Goal: Transaction & Acquisition: Purchase product/service

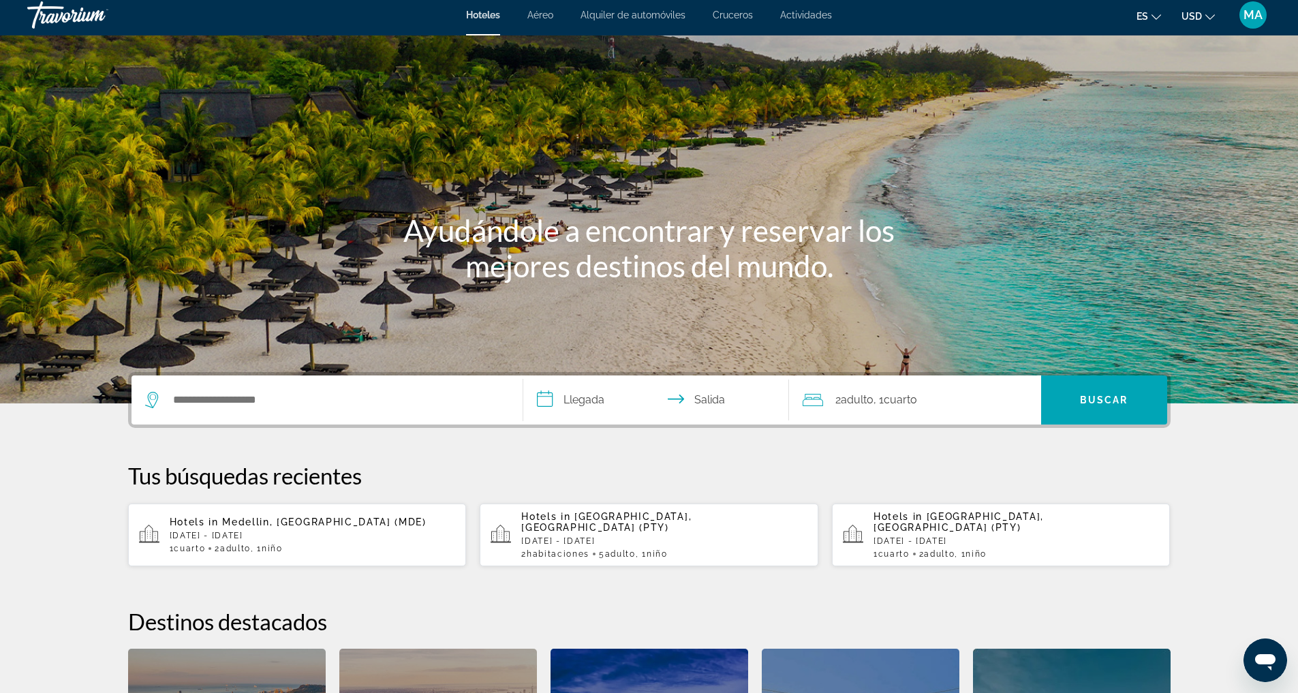
scroll to position [8, 0]
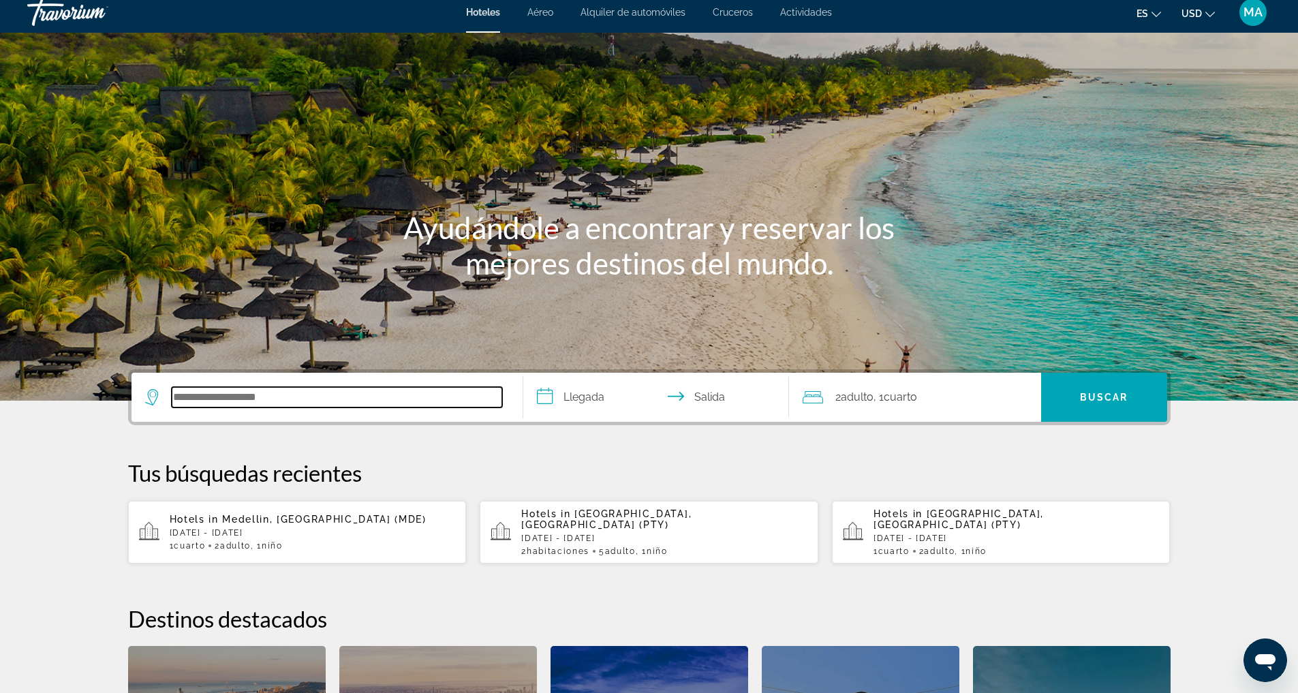
click at [227, 397] on input "Search hotel destination" at bounding box center [337, 397] width 331 height 20
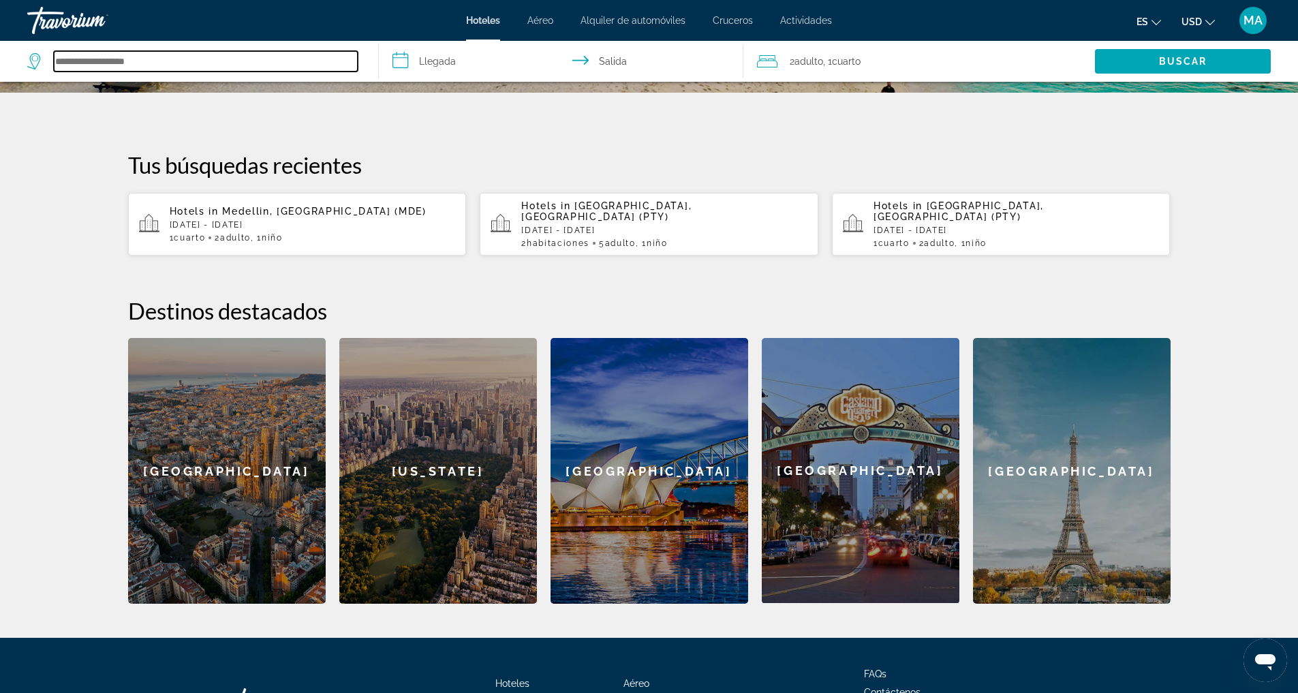
scroll to position [422, 0]
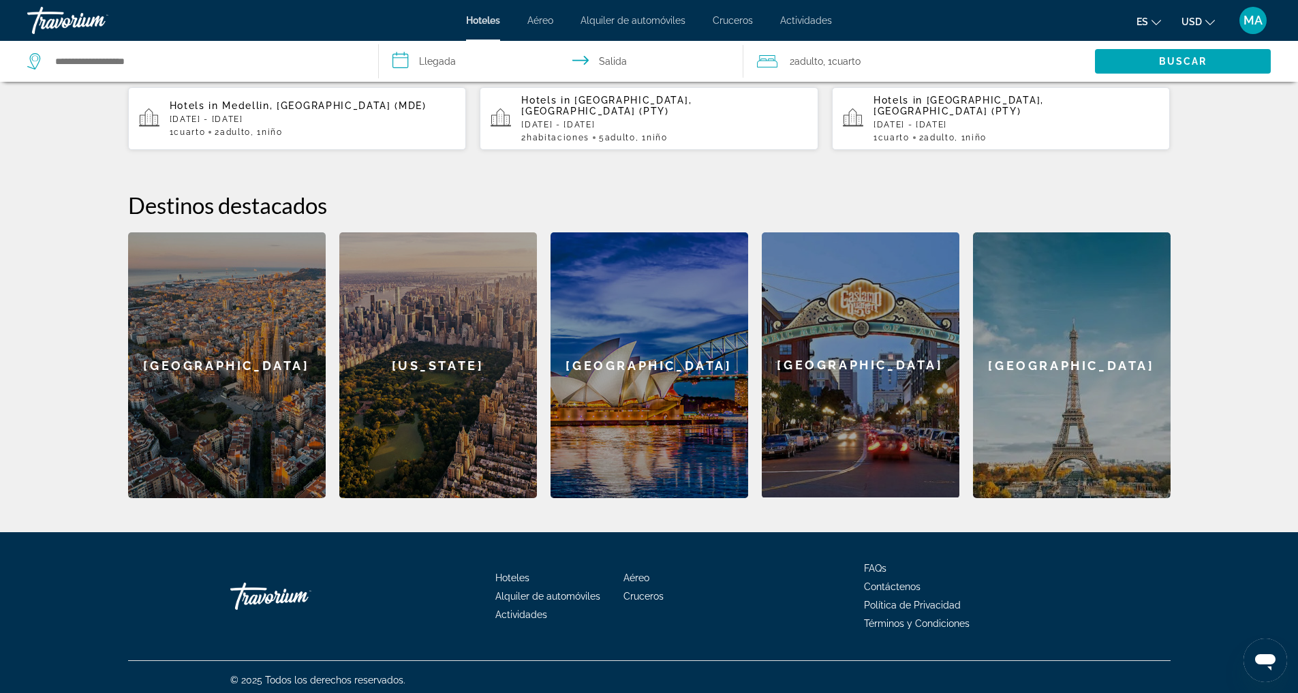
click at [1075, 370] on div "[GEOGRAPHIC_DATA]" at bounding box center [1072, 365] width 198 height 266
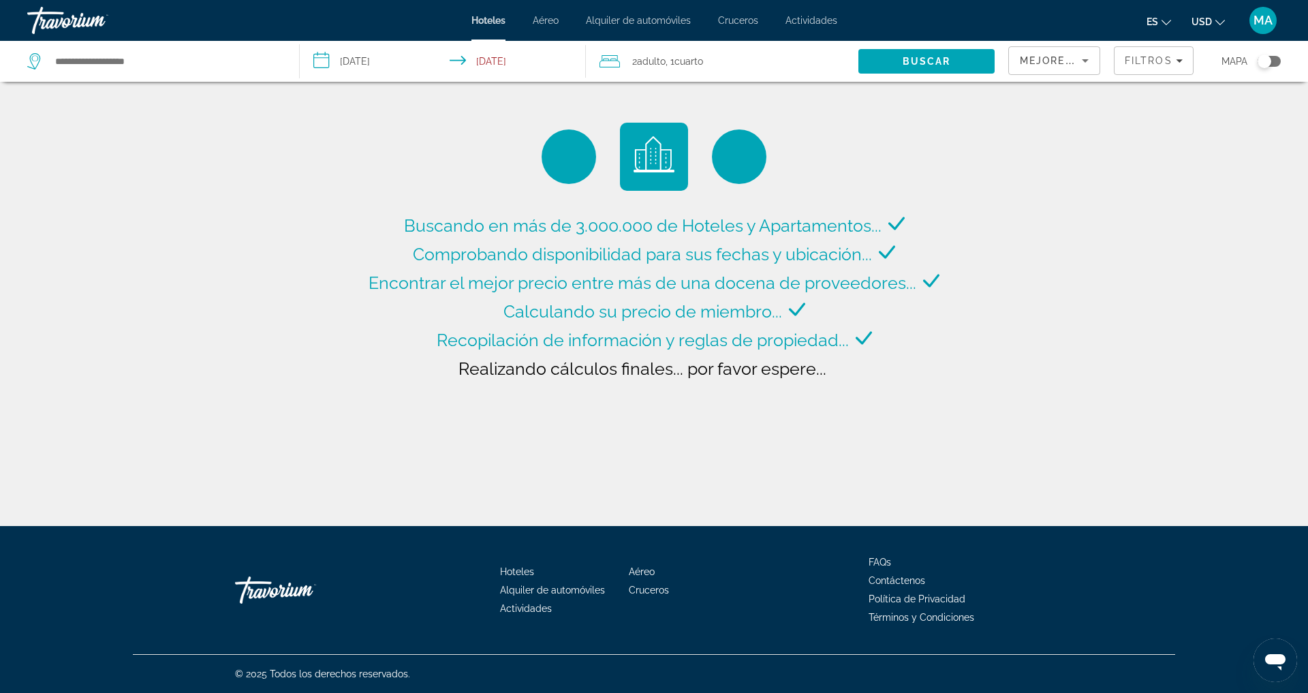
type input "**********"
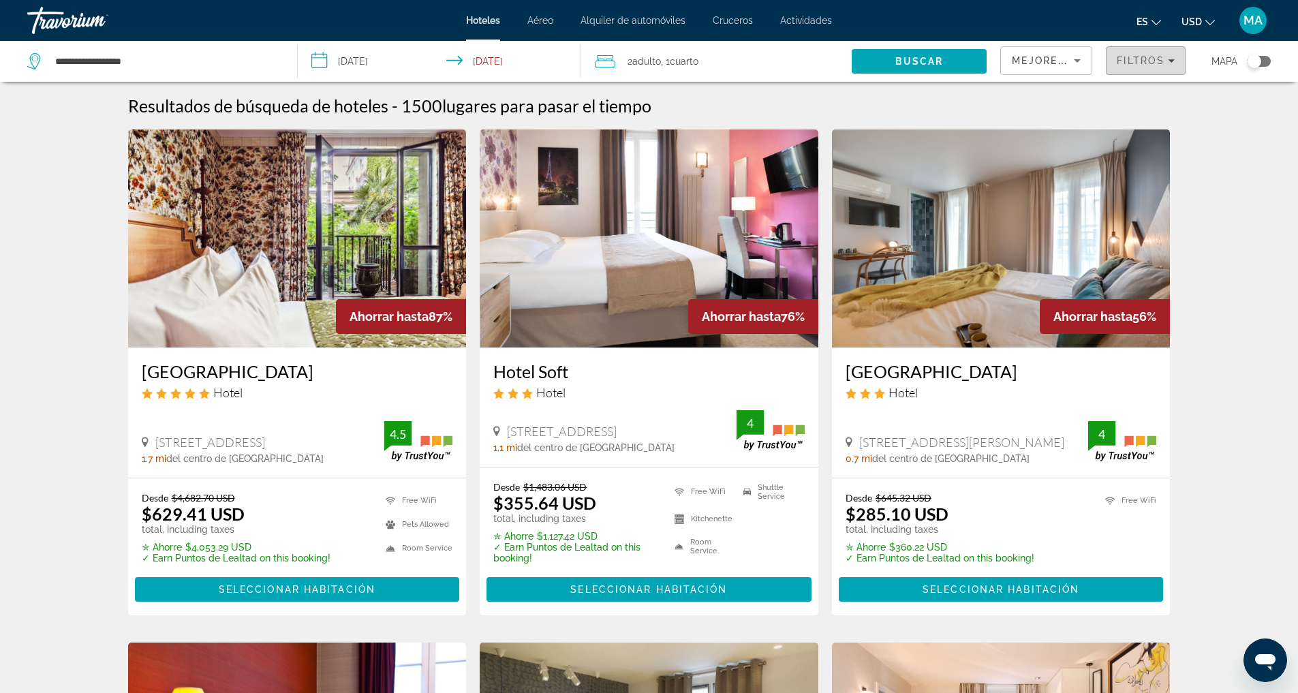
click at [1172, 63] on icon "Filters" at bounding box center [1171, 60] width 7 height 7
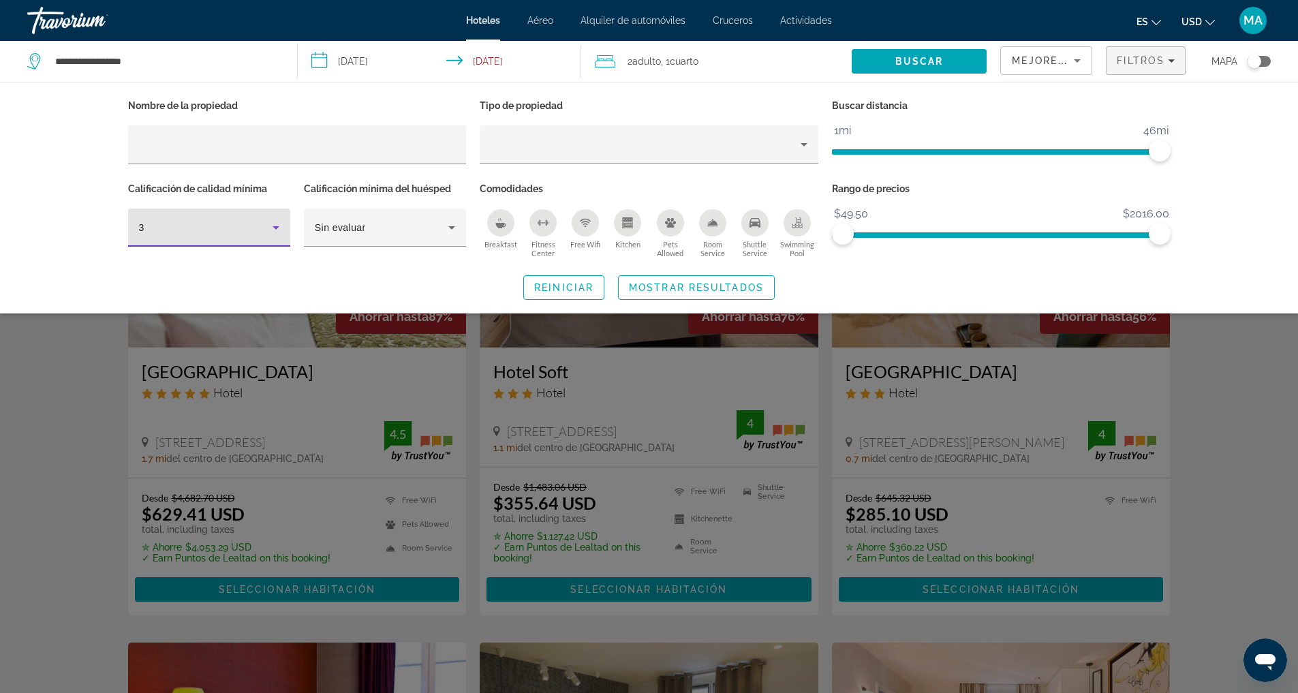
click at [283, 231] on icon "Hotel Filters" at bounding box center [276, 227] width 16 height 16
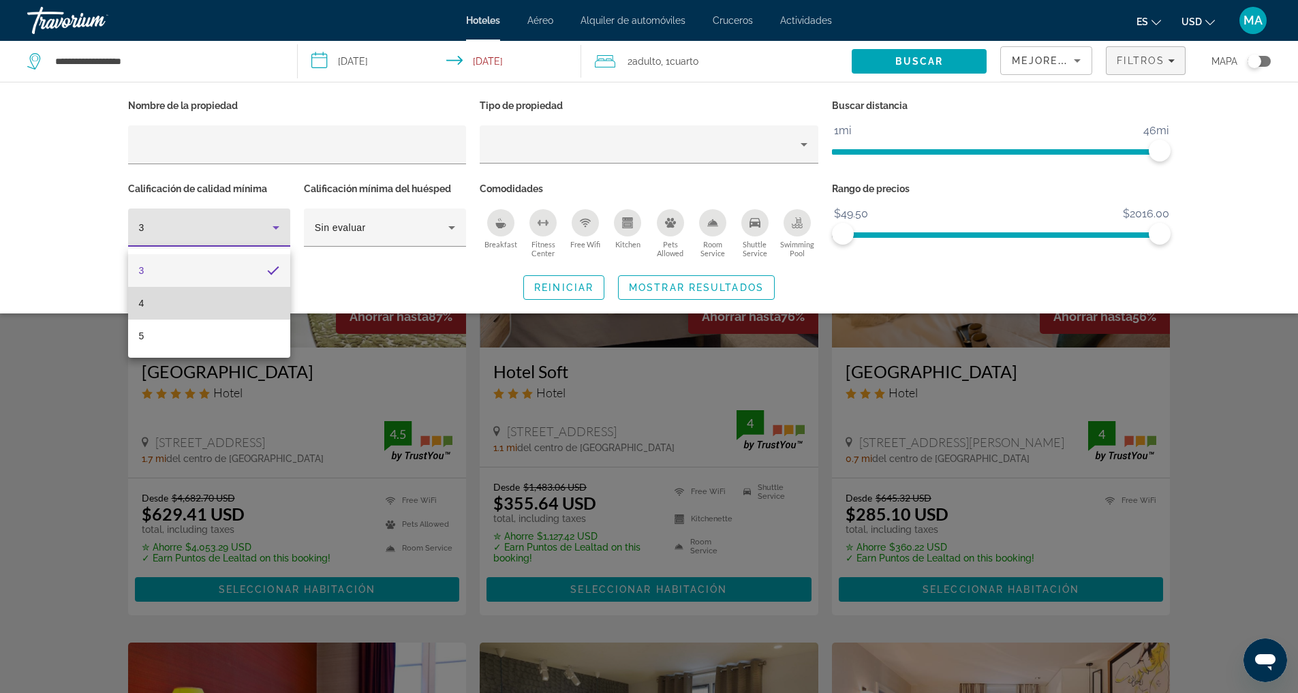
click at [236, 303] on mat-option "4" at bounding box center [209, 303] width 162 height 33
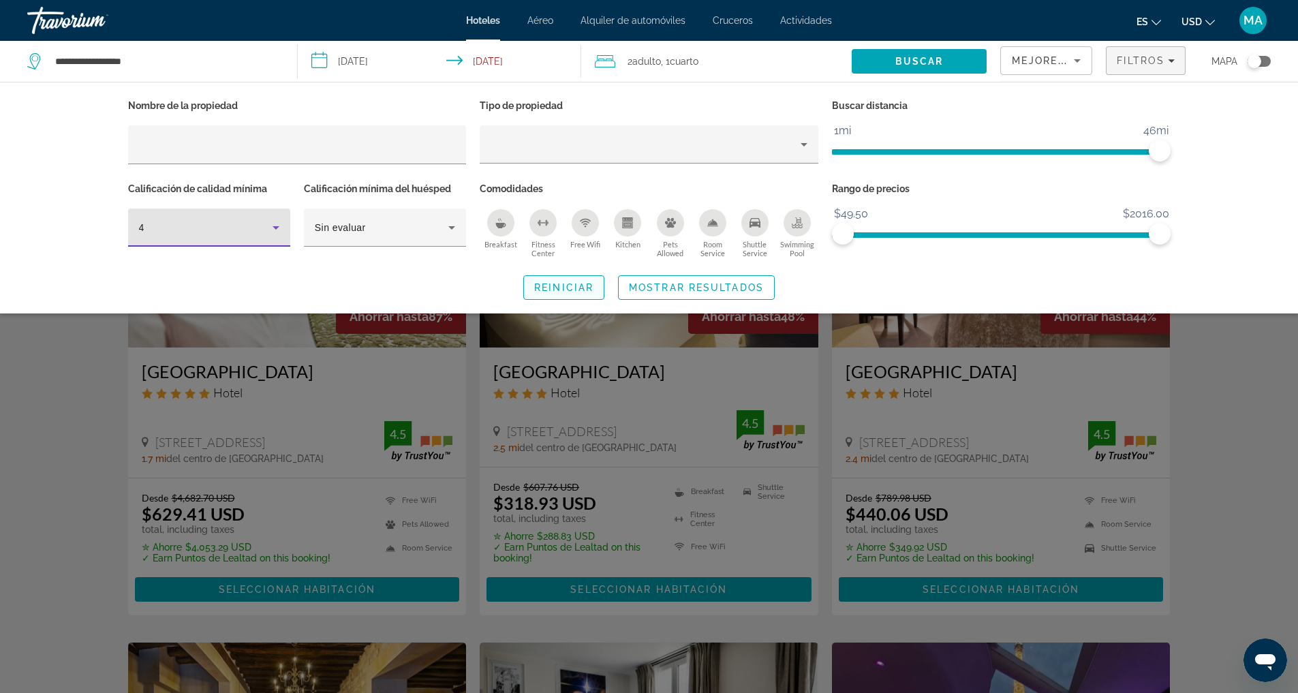
click at [571, 298] on span "Search widget" at bounding box center [564, 287] width 80 height 33
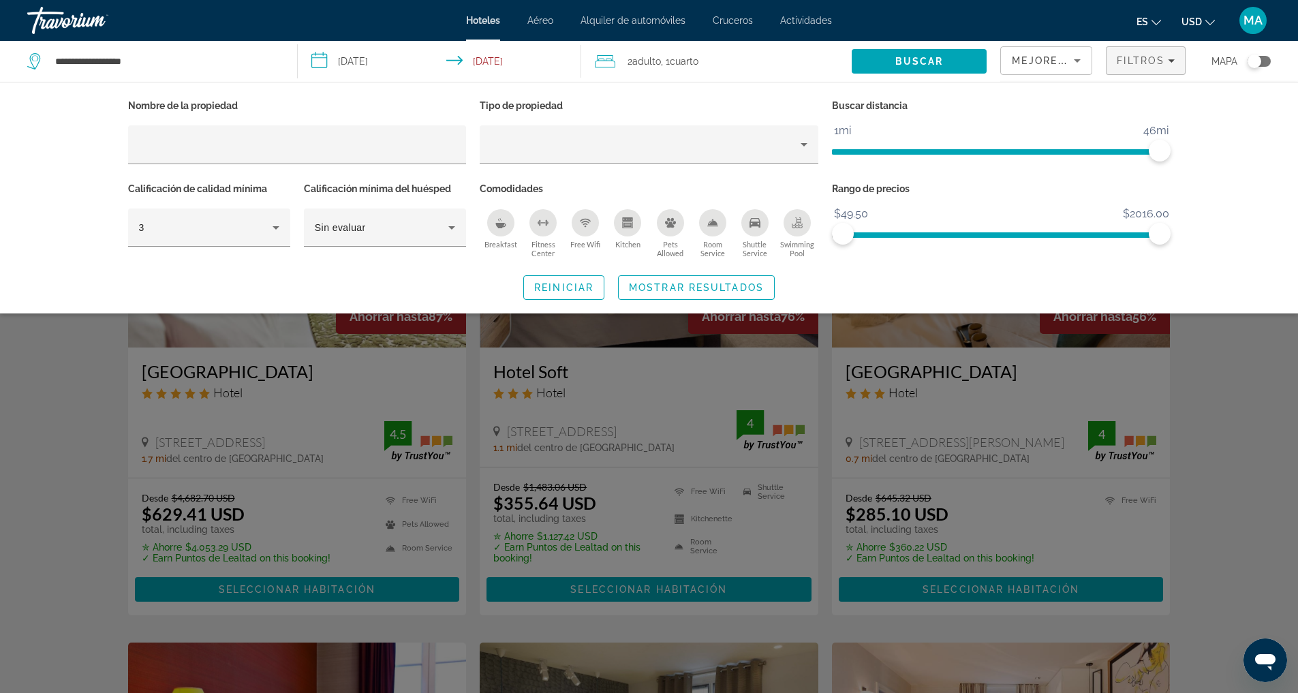
click at [1122, 272] on div "Nombre de la propiedad Tipo de propiedad Buscar distancia 1mi 46mi 46mi Calific…" at bounding box center [649, 198] width 1097 height 204
click at [906, 63] on span "Buscar" at bounding box center [919, 61] width 48 height 11
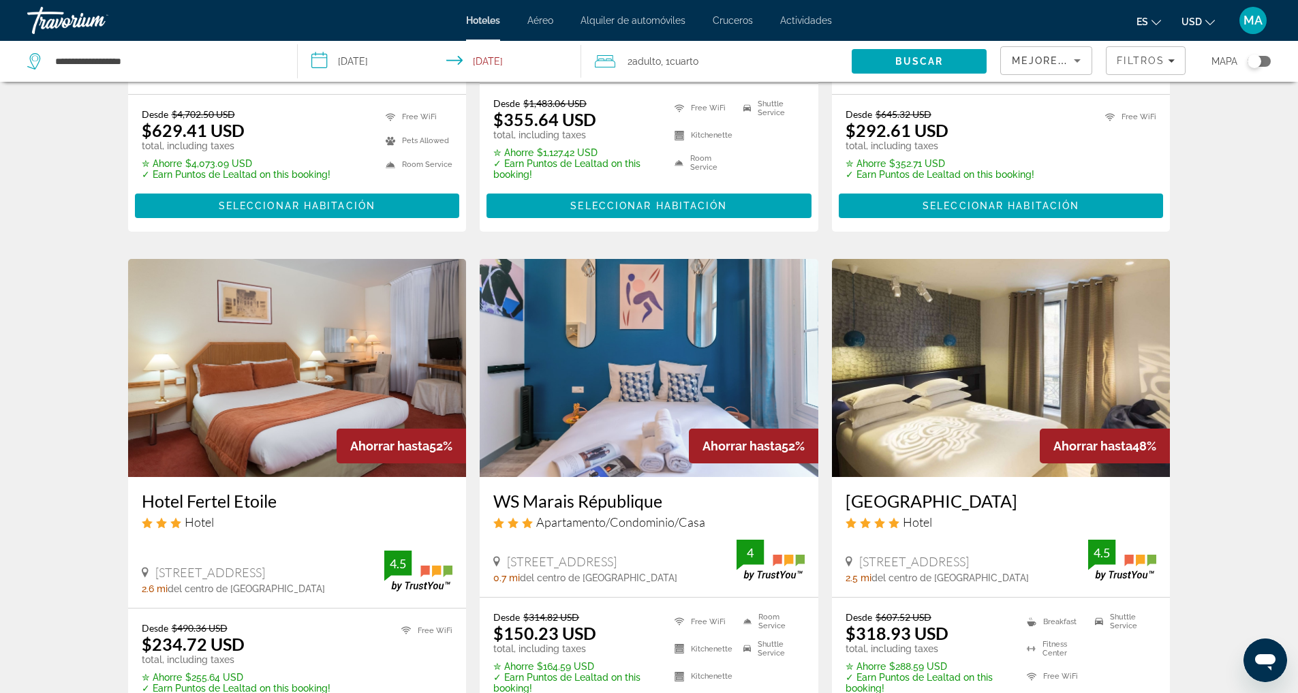
scroll to position [144, 0]
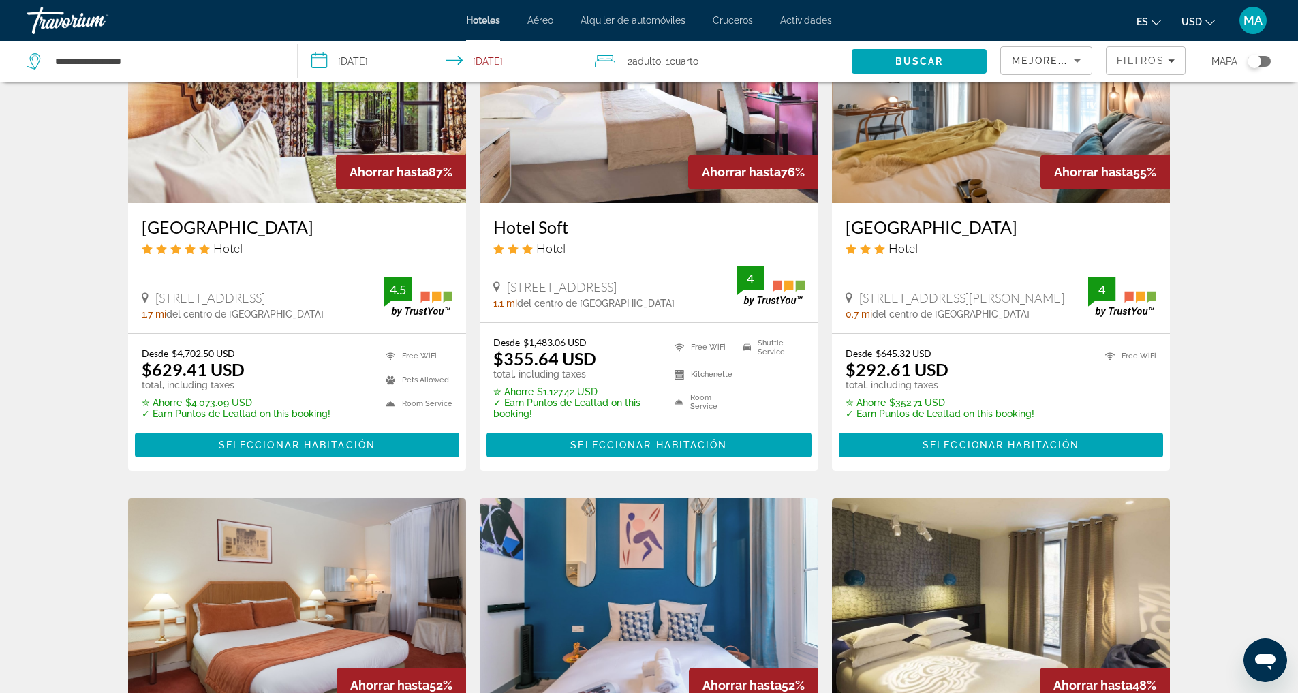
click at [281, 226] on h3 "Hôtel Eldorado" at bounding box center [297, 227] width 311 height 20
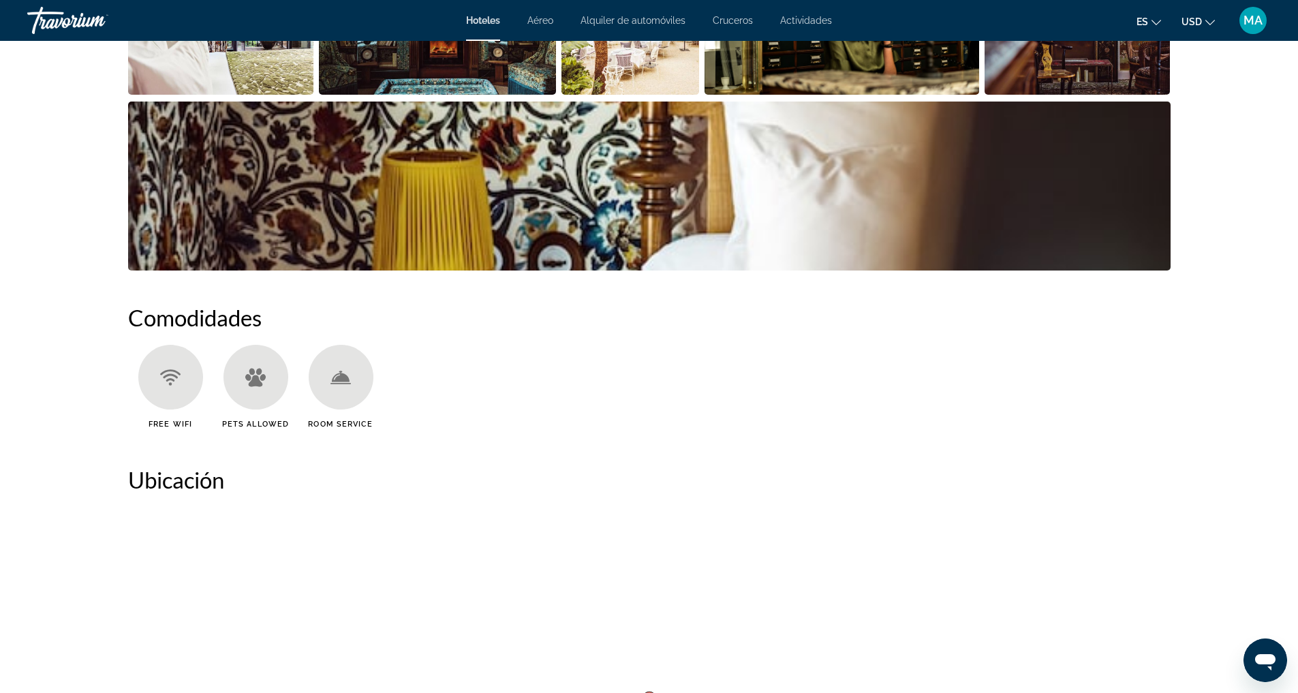
scroll to position [986, 0]
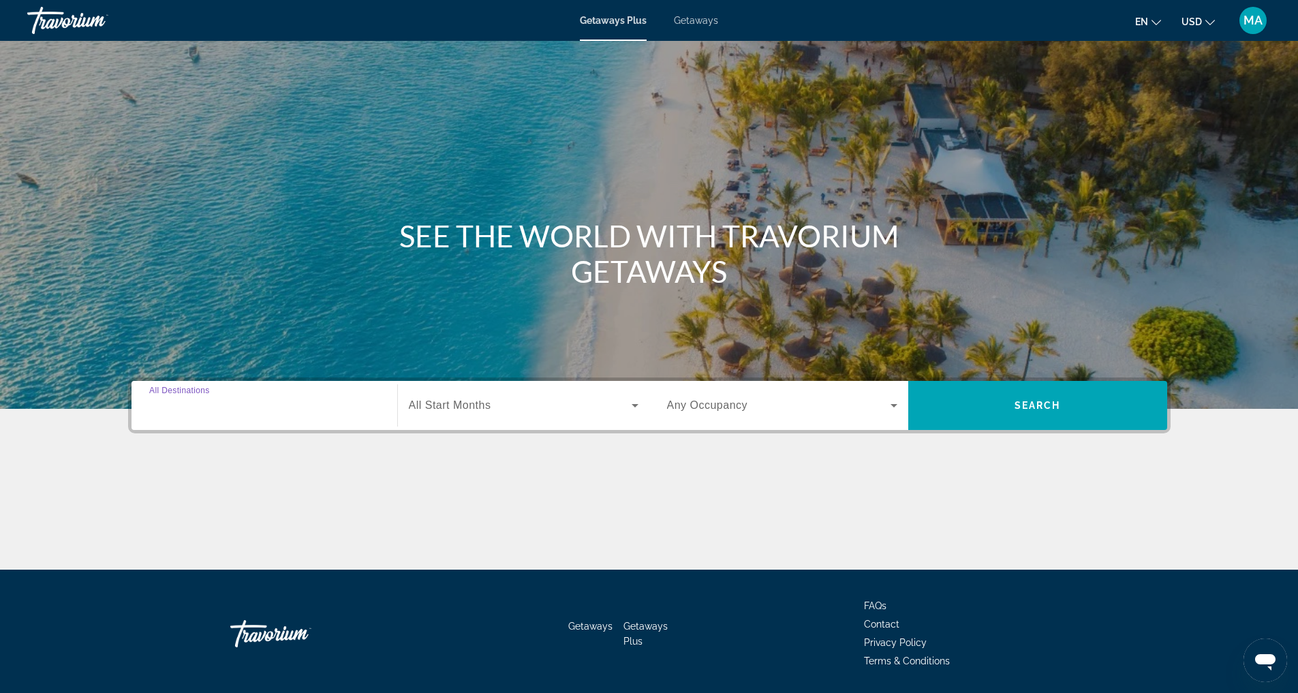
click at [335, 412] on input "Destination All Destinations" at bounding box center [264, 406] width 230 height 16
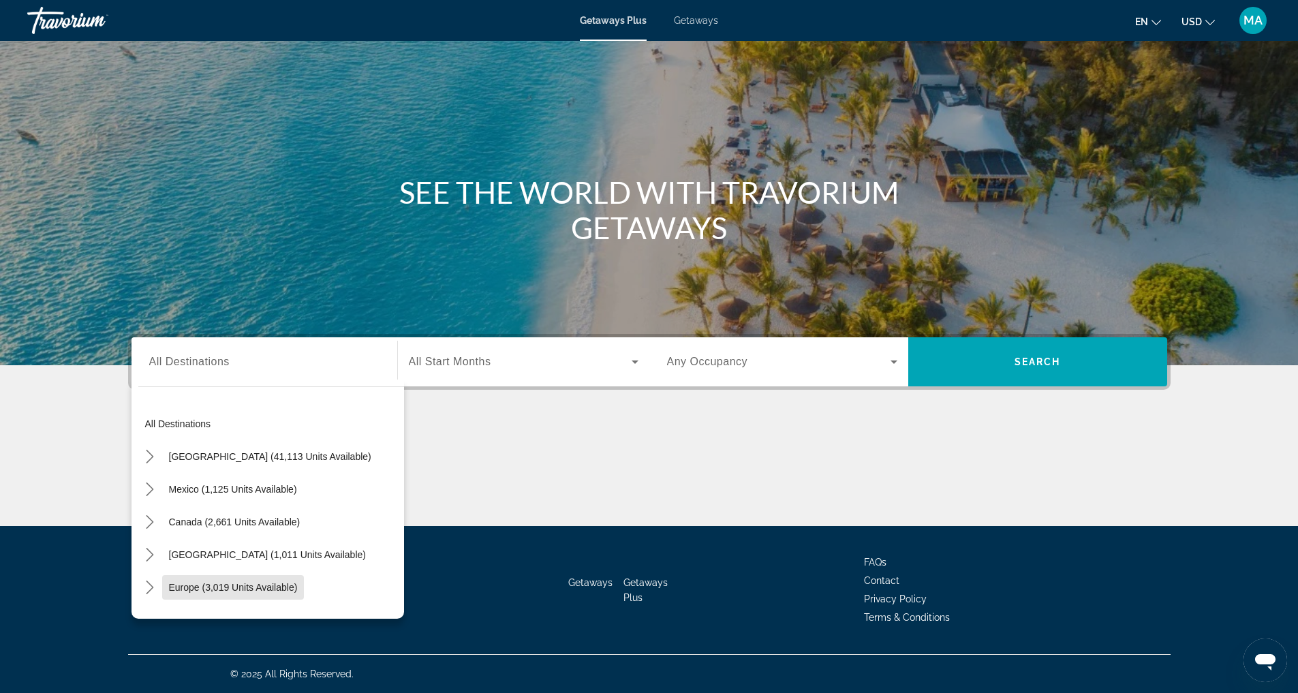
click at [237, 582] on span "Europe (3,019 units available)" at bounding box center [233, 587] width 129 height 11
type input "**********"
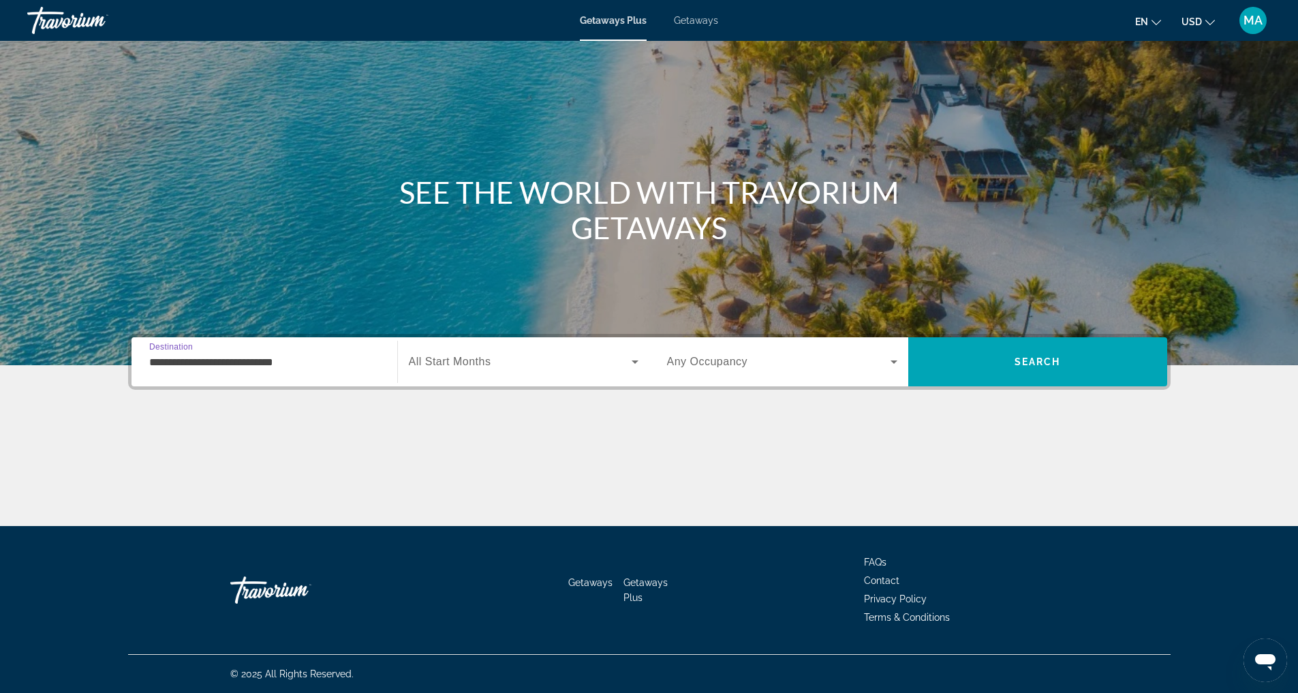
click at [555, 358] on span "Search widget" at bounding box center [520, 362] width 223 height 16
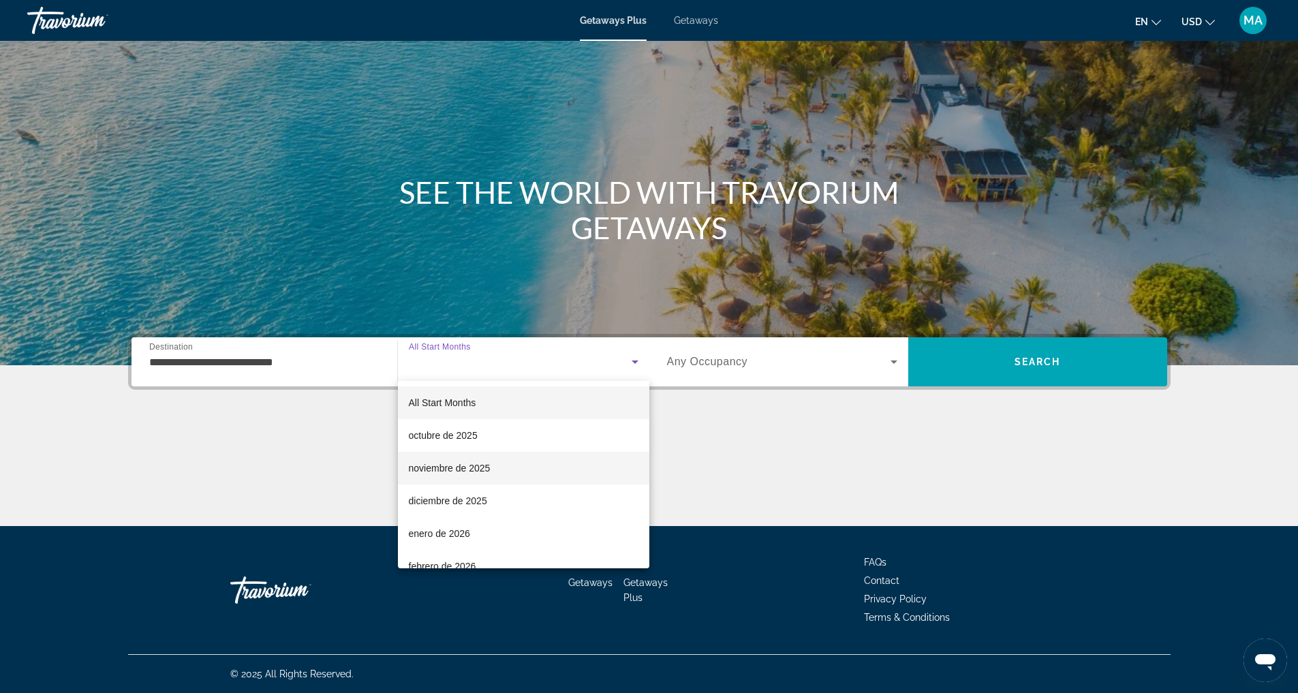
click at [481, 465] on span "noviembre de 2025" at bounding box center [450, 468] width 82 height 16
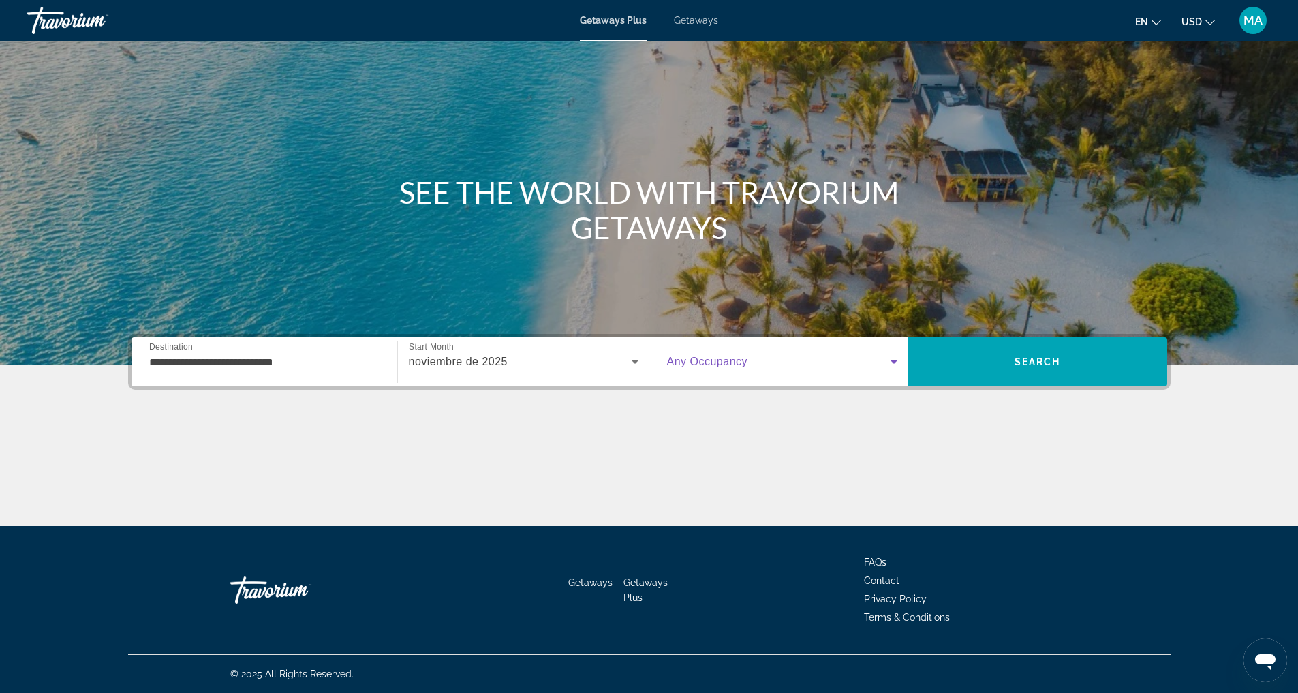
click at [876, 356] on span "Search widget" at bounding box center [779, 362] width 224 height 16
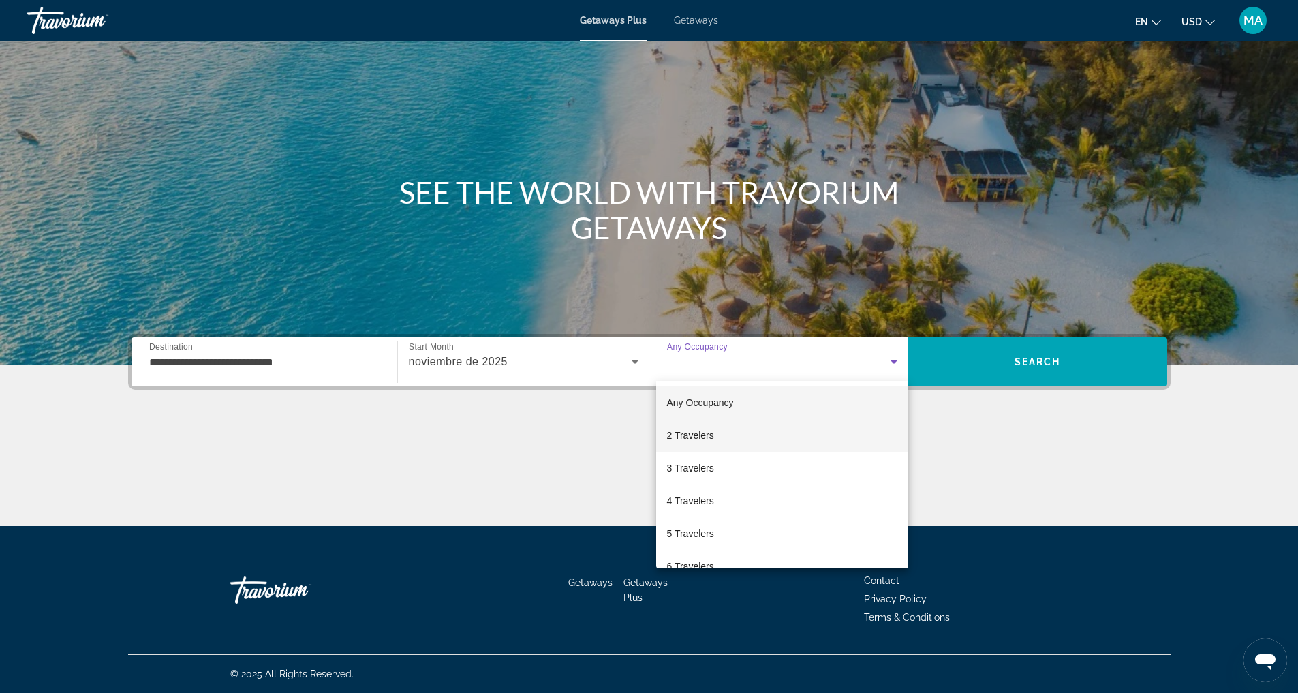
drag, startPoint x: 705, startPoint y: 496, endPoint x: 716, endPoint y: 440, distance: 57.6
click at [716, 440] on div "Any Occupancy 2 Travelers 3 Travelers 4 Travelers 5 Travelers 6 Travelers 7 Tra…" at bounding box center [782, 474] width 252 height 187
click at [706, 436] on span "2 Travelers" at bounding box center [690, 435] width 47 height 16
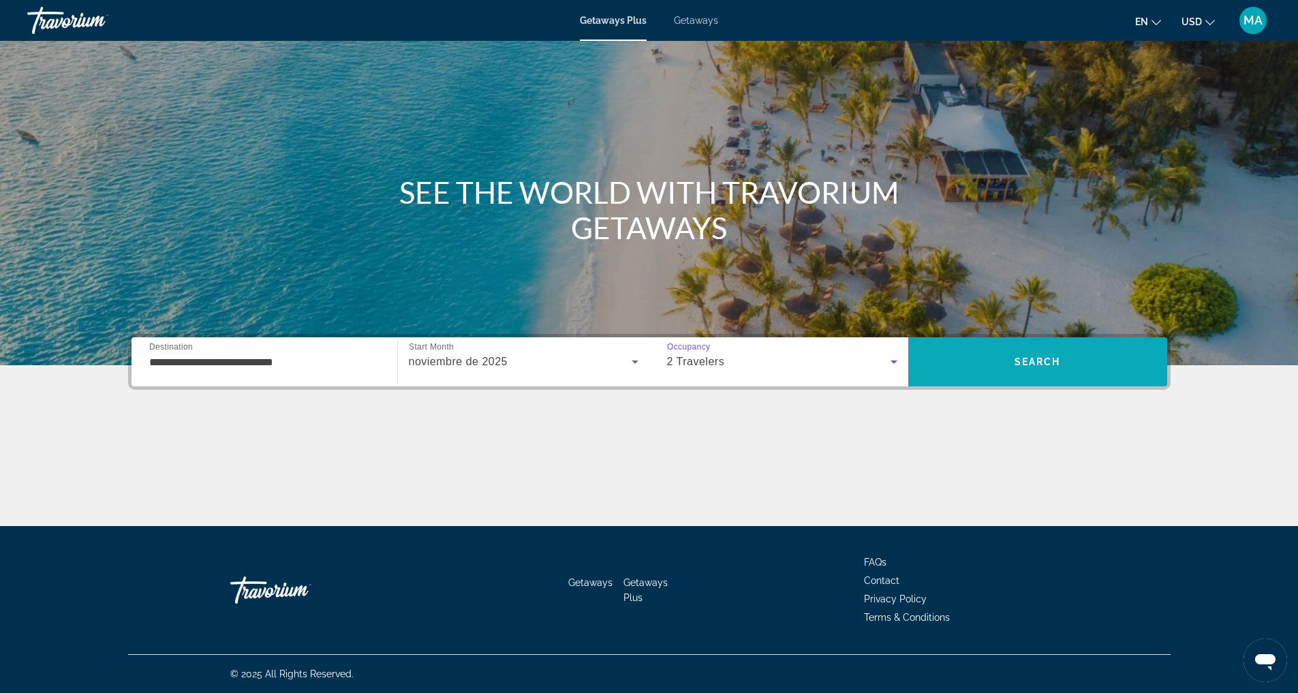
click at [1045, 366] on span "Search" at bounding box center [1038, 361] width 46 height 11
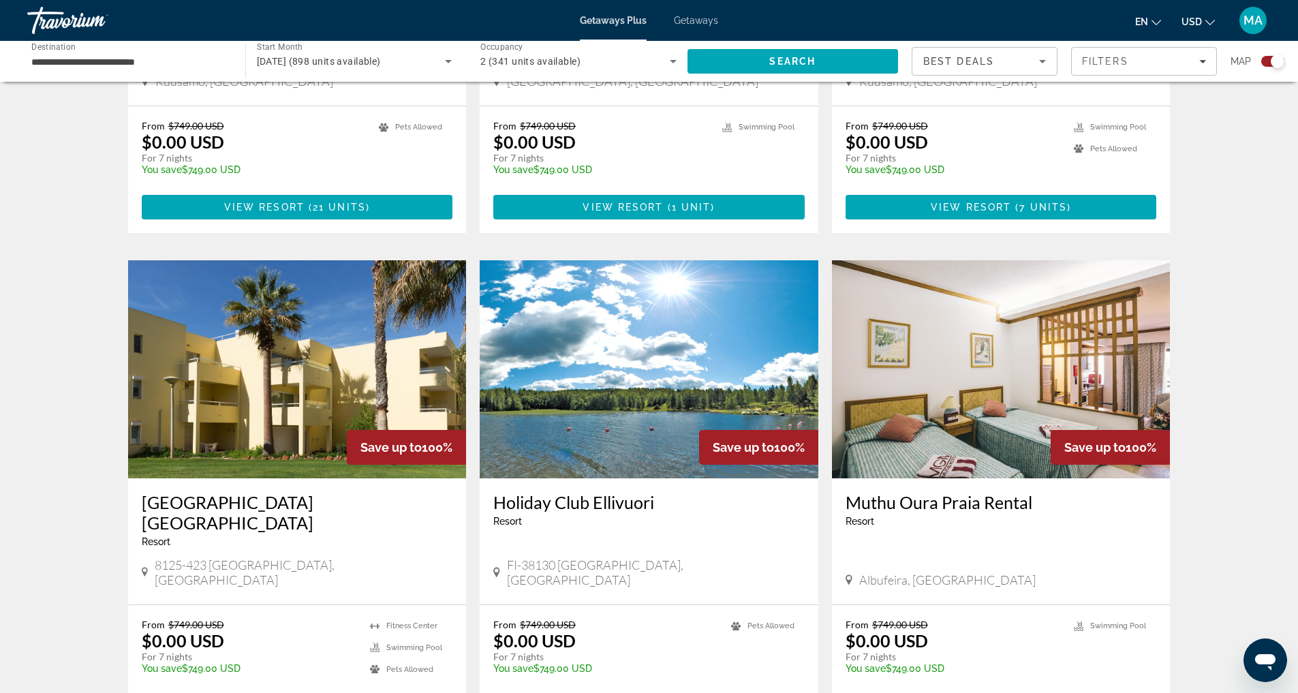
scroll to position [1937, 0]
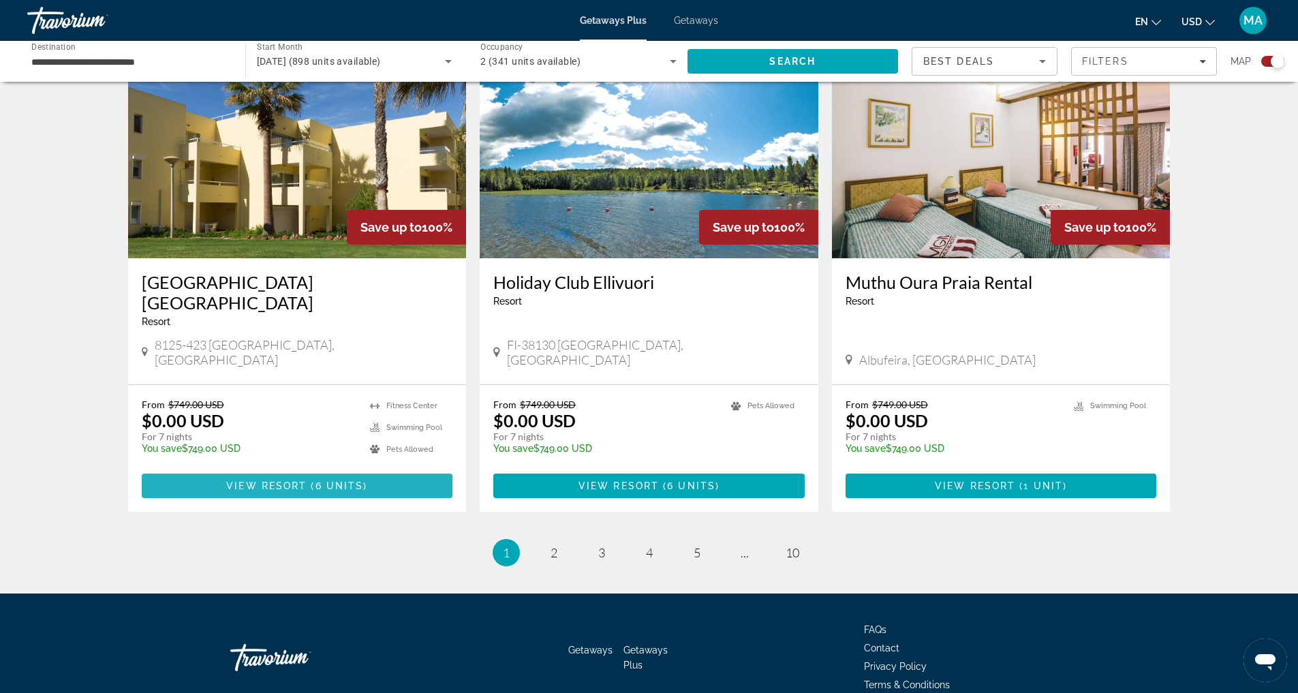
click at [271, 480] on span "View Resort" at bounding box center [266, 485] width 80 height 11
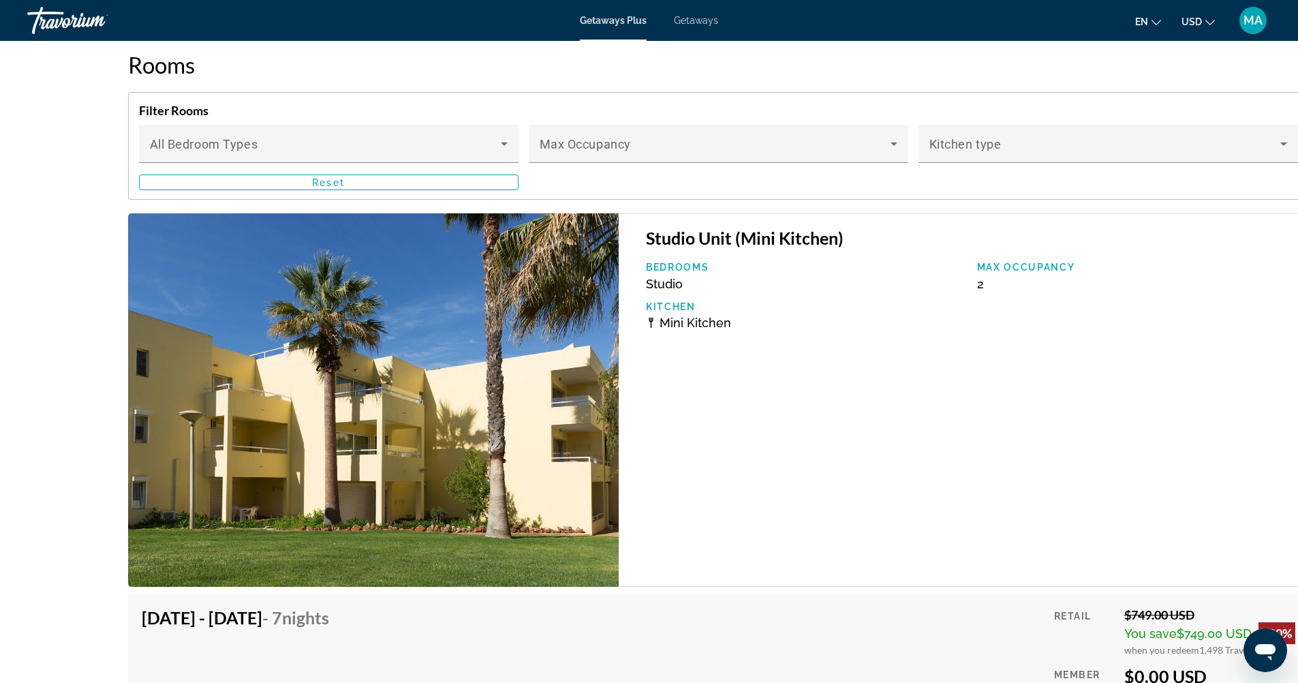
scroll to position [1828, 0]
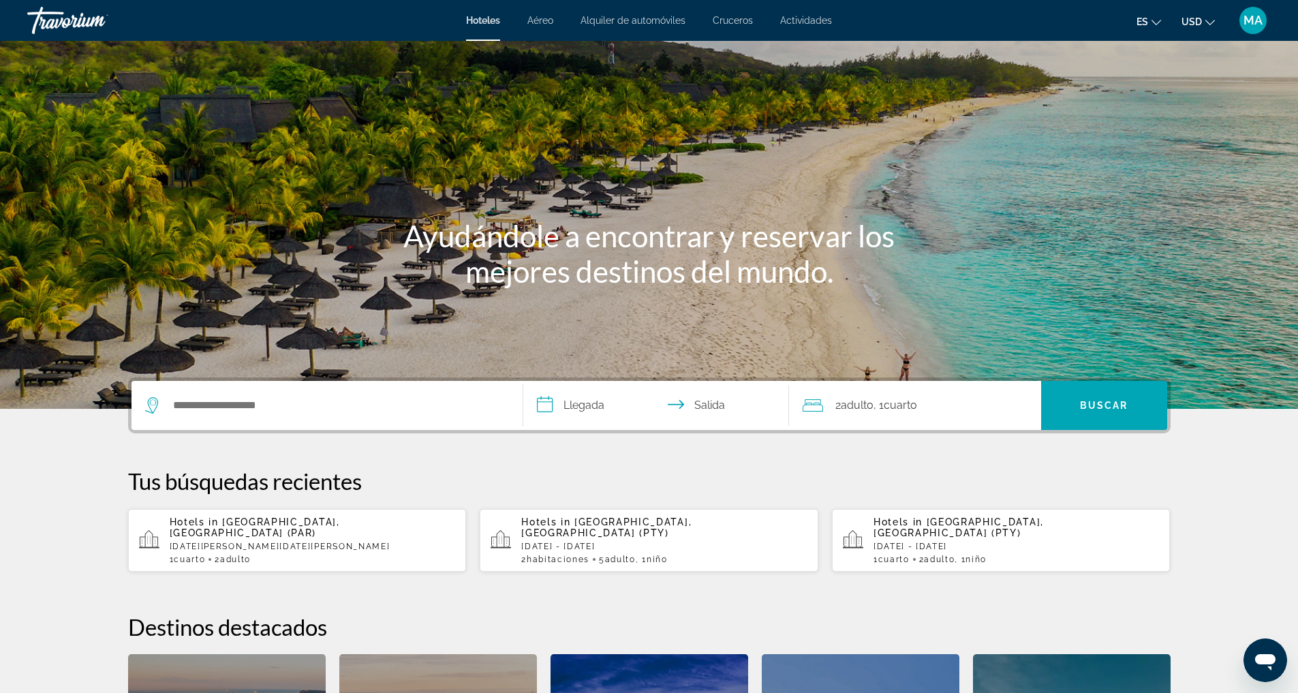
click at [684, 544] on div "Hotels in [GEOGRAPHIC_DATA], [GEOGRAPHIC_DATA] (PTY) [DATE] - [DATE] 2 Cuarto h…" at bounding box center [664, 541] width 286 height 48
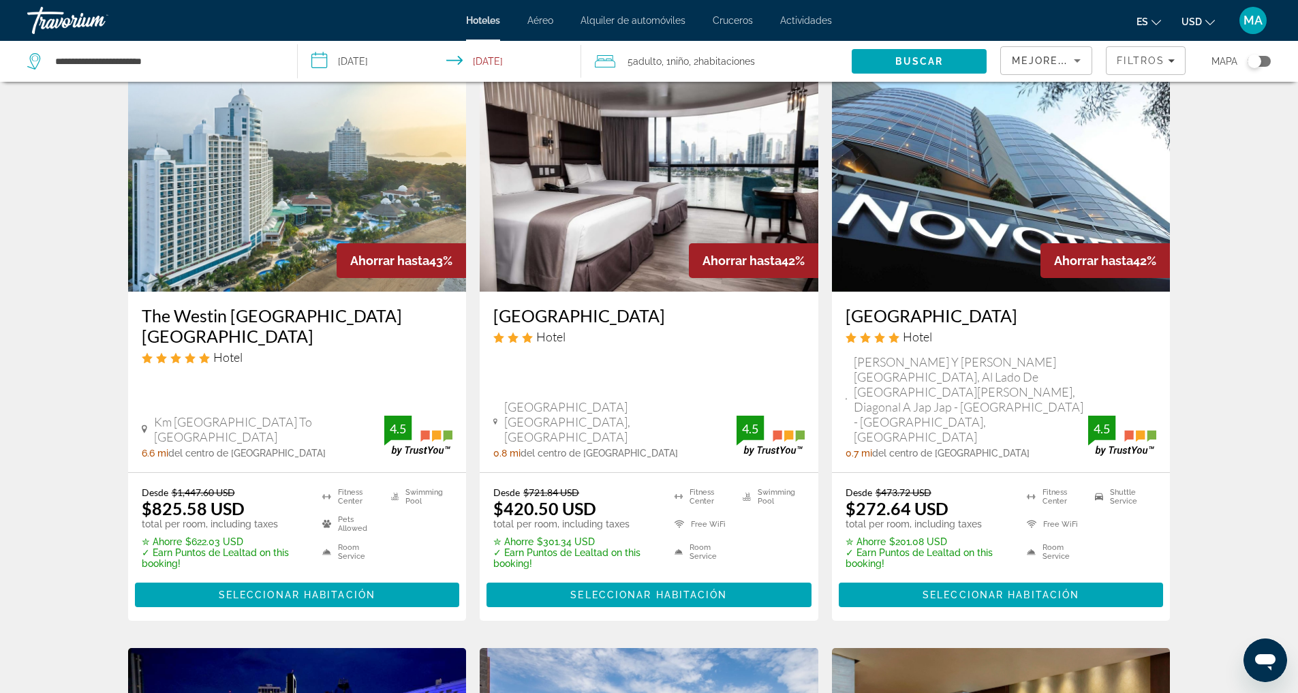
scroll to position [320, 0]
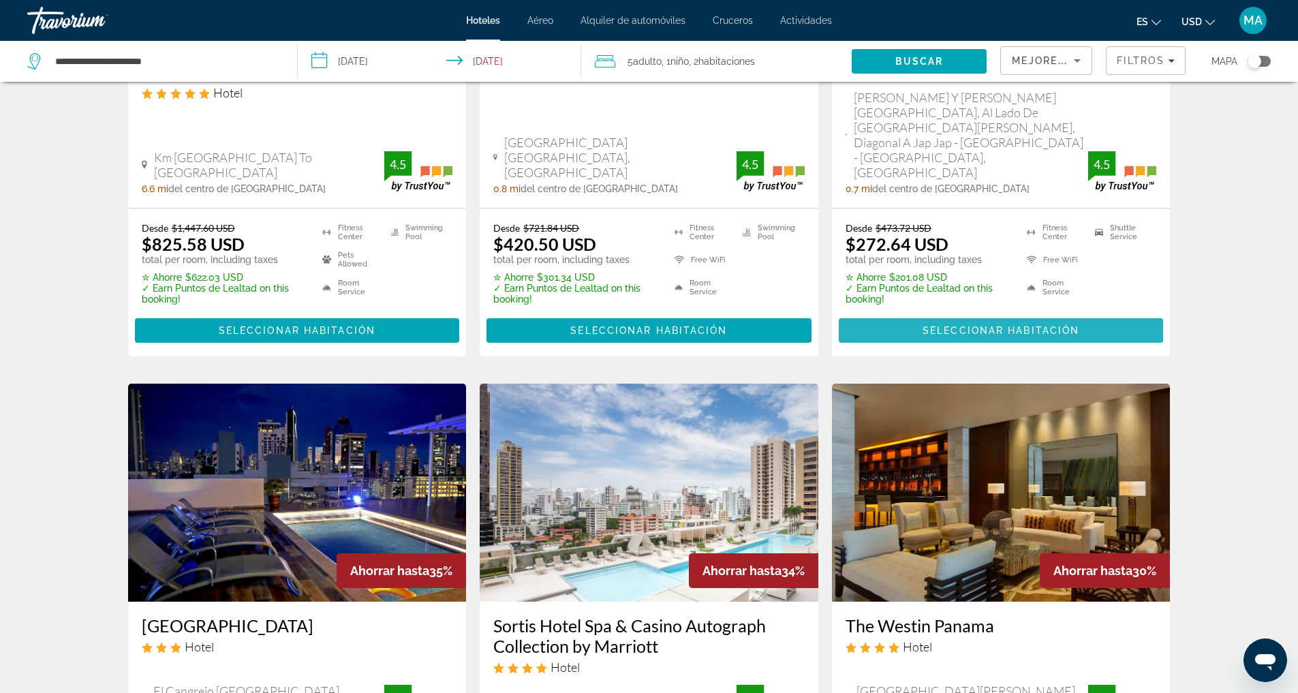
click at [1030, 325] on span "Seleccionar habitación" at bounding box center [1001, 330] width 157 height 11
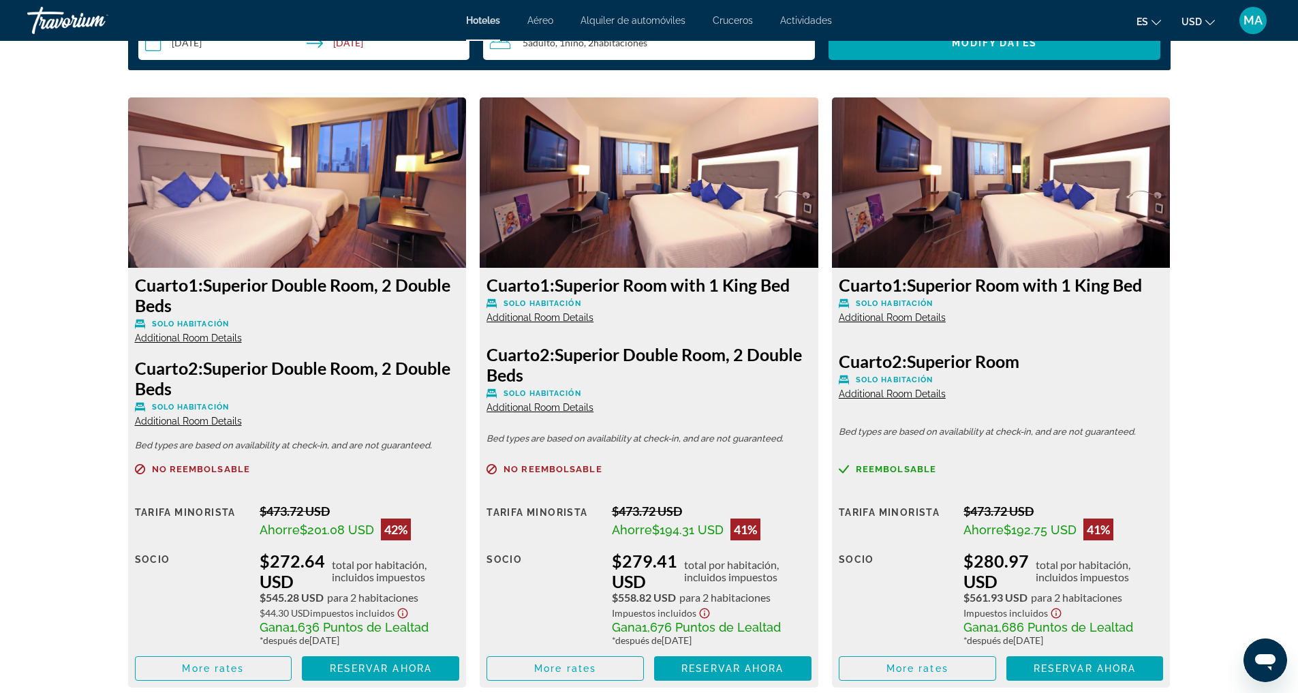
scroll to position [1896, 0]
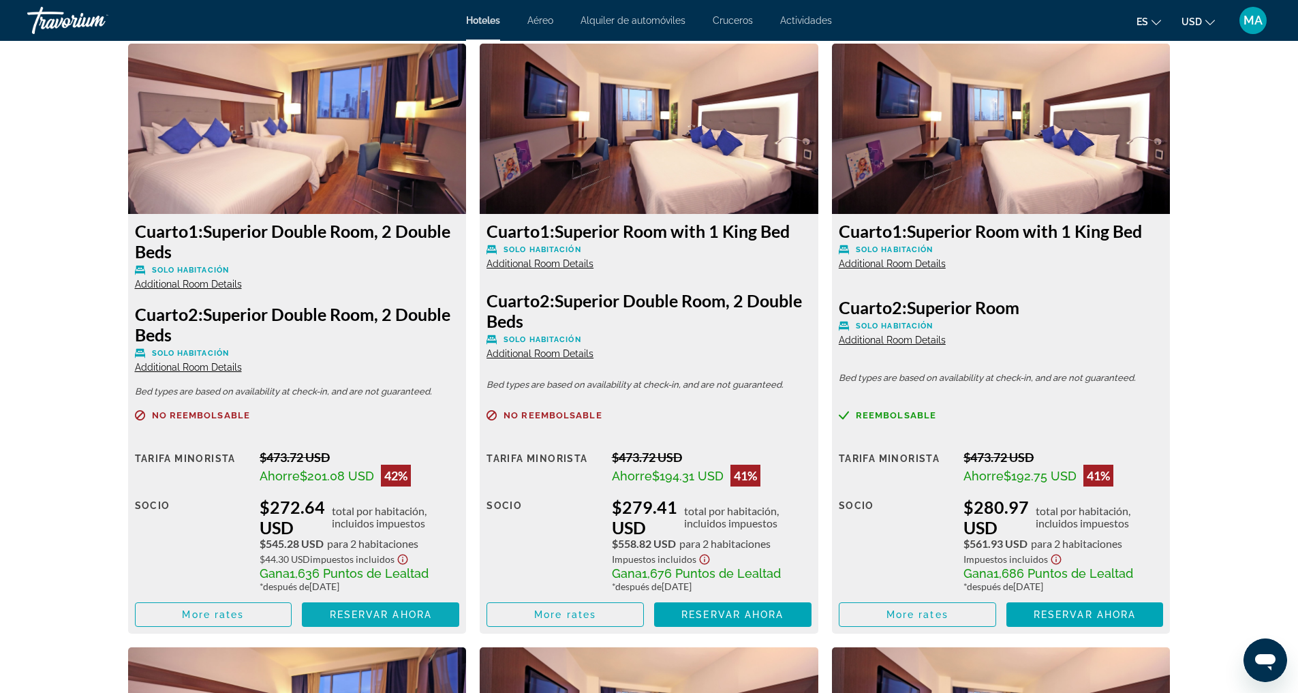
click at [384, 609] on span "Reservar ahora" at bounding box center [381, 614] width 102 height 11
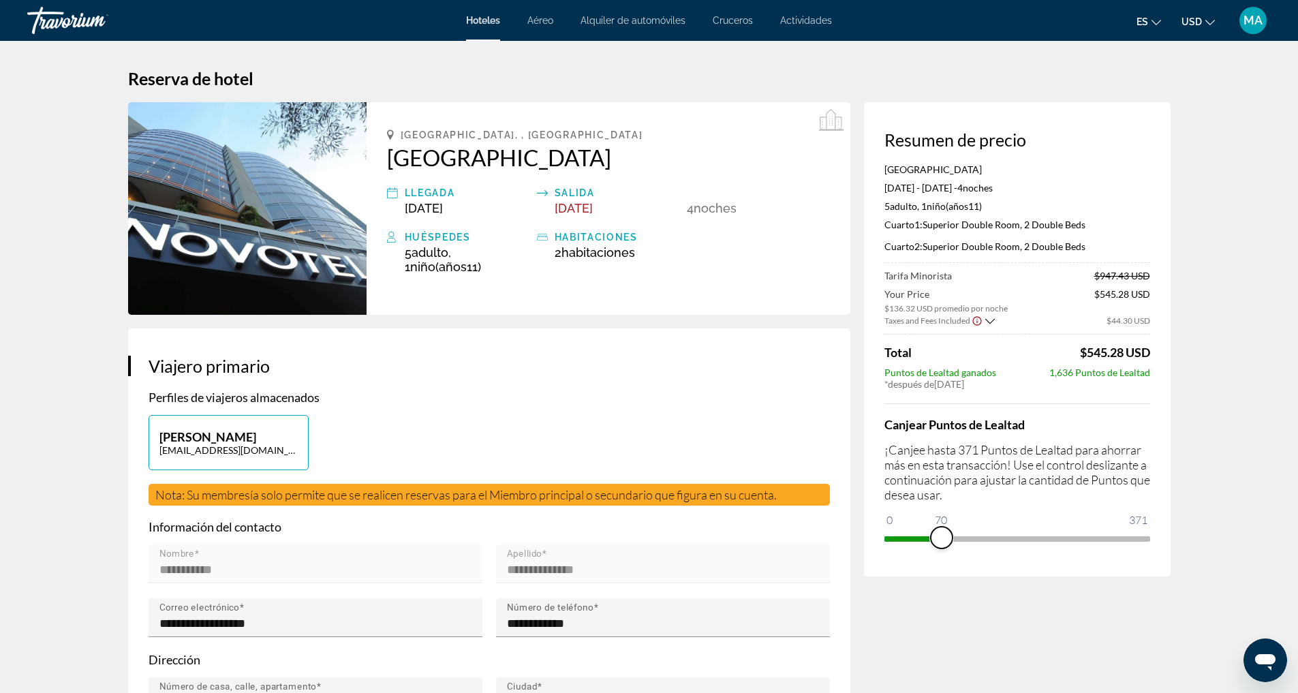
drag, startPoint x: 899, startPoint y: 542, endPoint x: 941, endPoint y: 550, distance: 43.0
click at [941, 549] on span "ngx-slider" at bounding box center [942, 538] width 22 height 22
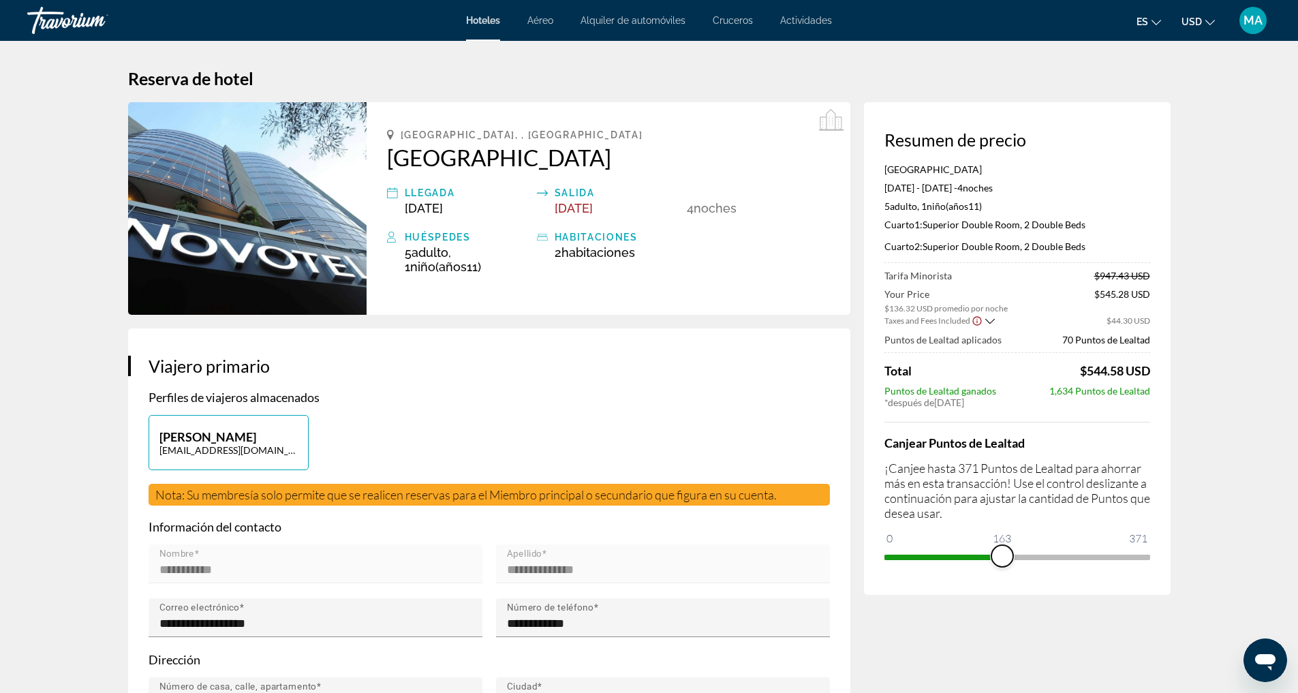
drag, startPoint x: 940, startPoint y: 561, endPoint x: 1002, endPoint y: 564, distance: 62.8
click at [1002, 564] on span "ngx-slider" at bounding box center [1003, 556] width 22 height 22
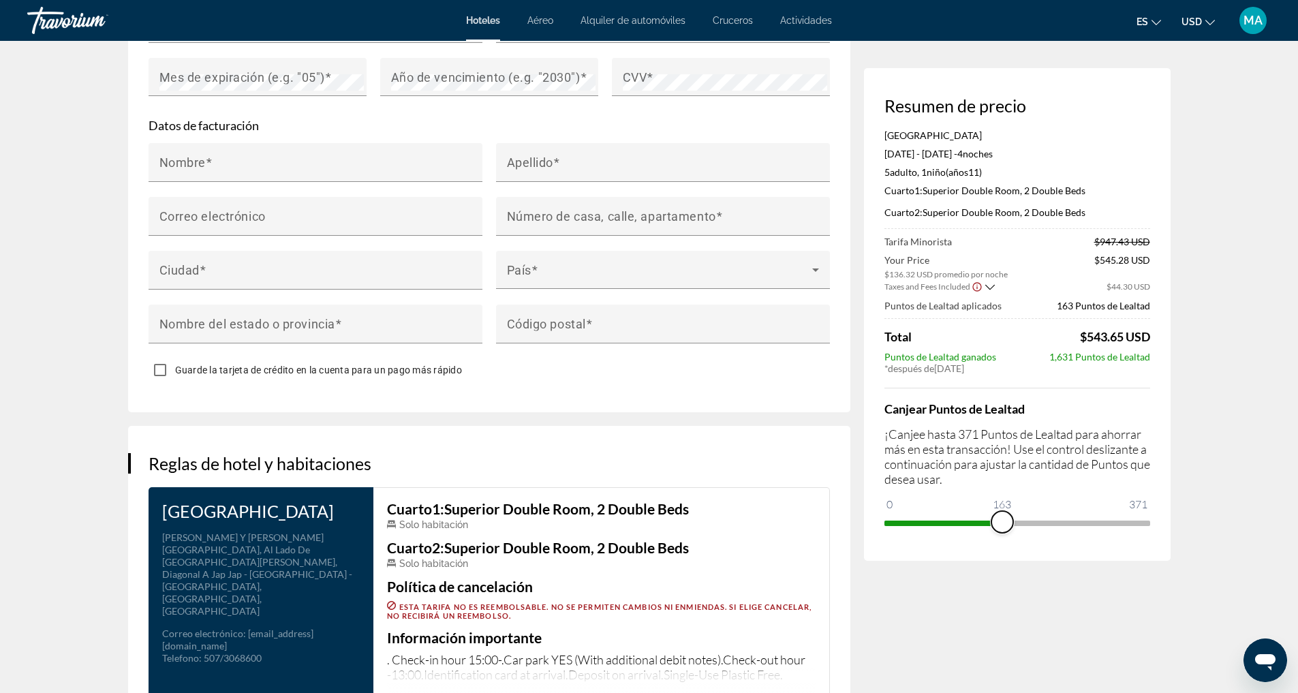
scroll to position [1742, 0]
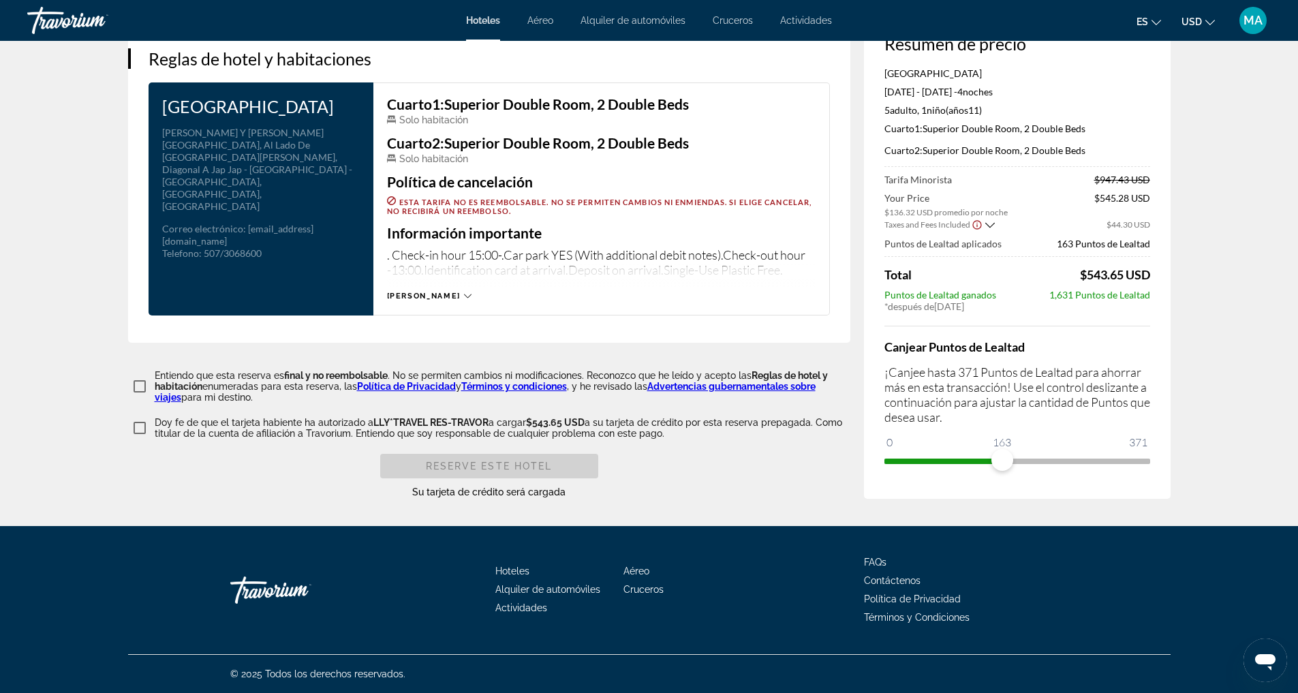
click at [812, 20] on span "Actividades" at bounding box center [806, 20] width 52 height 11
